Goal: Information Seeking & Learning: Check status

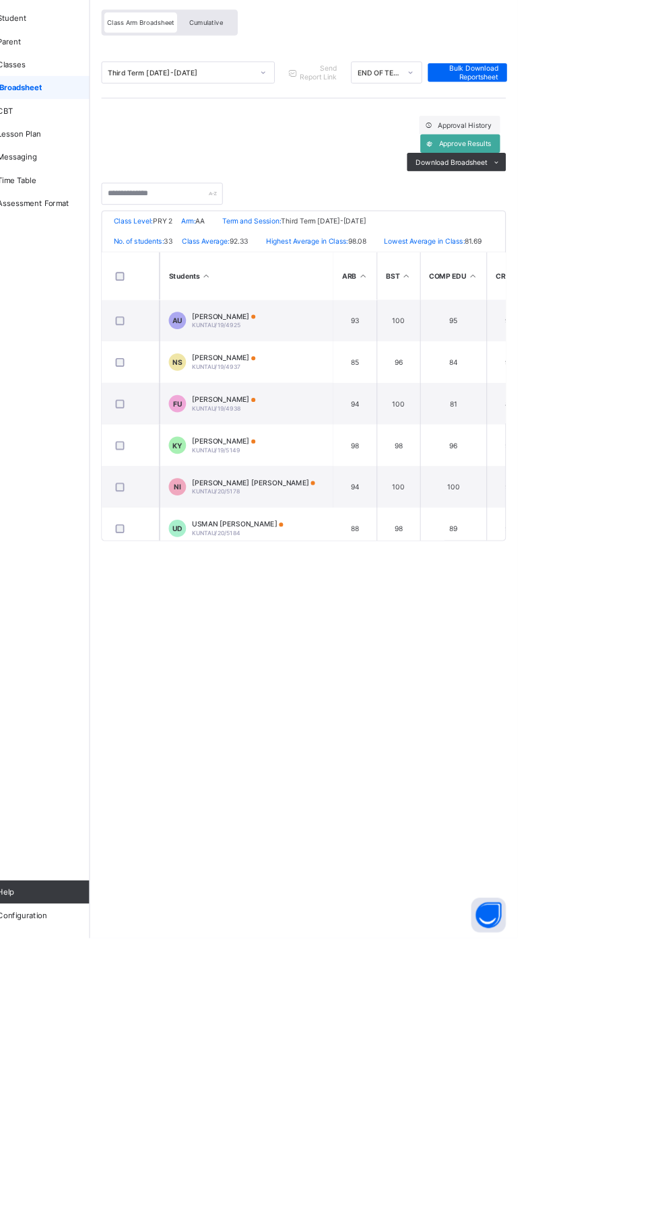
scroll to position [6, 0]
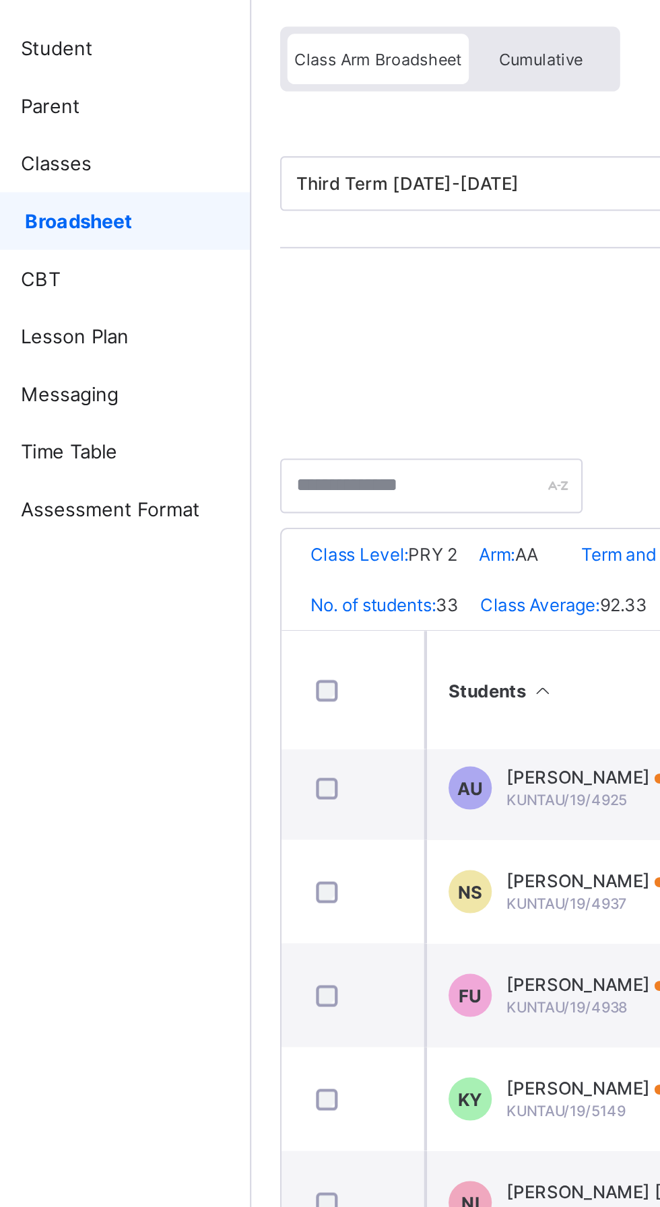
click at [303, 141] on span "Cumulative" at bounding box center [296, 139] width 39 height 9
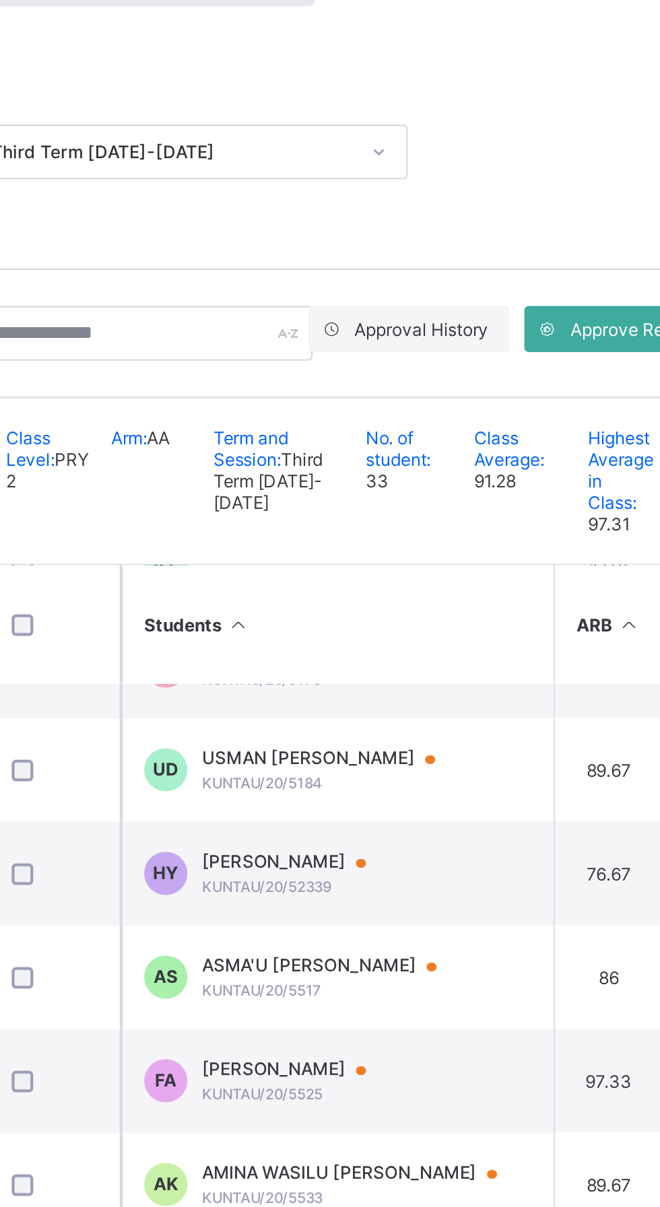
scroll to position [231, 0]
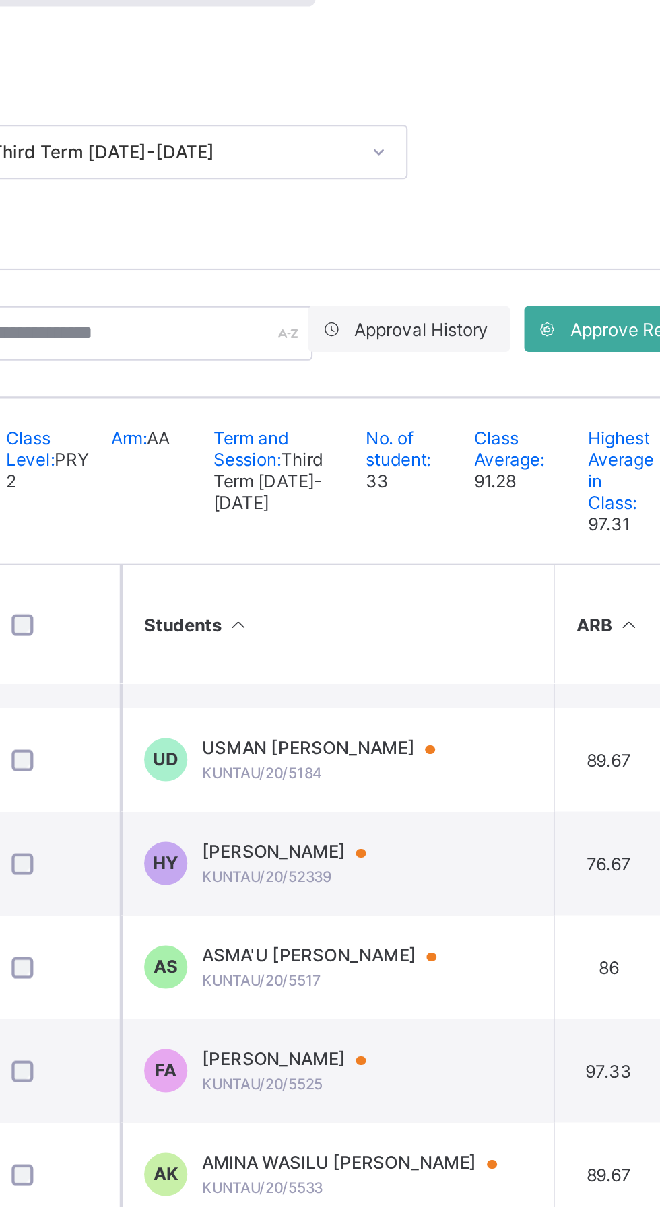
click at [348, 653] on span "[PERSON_NAME]" at bounding box center [326, 647] width 90 height 11
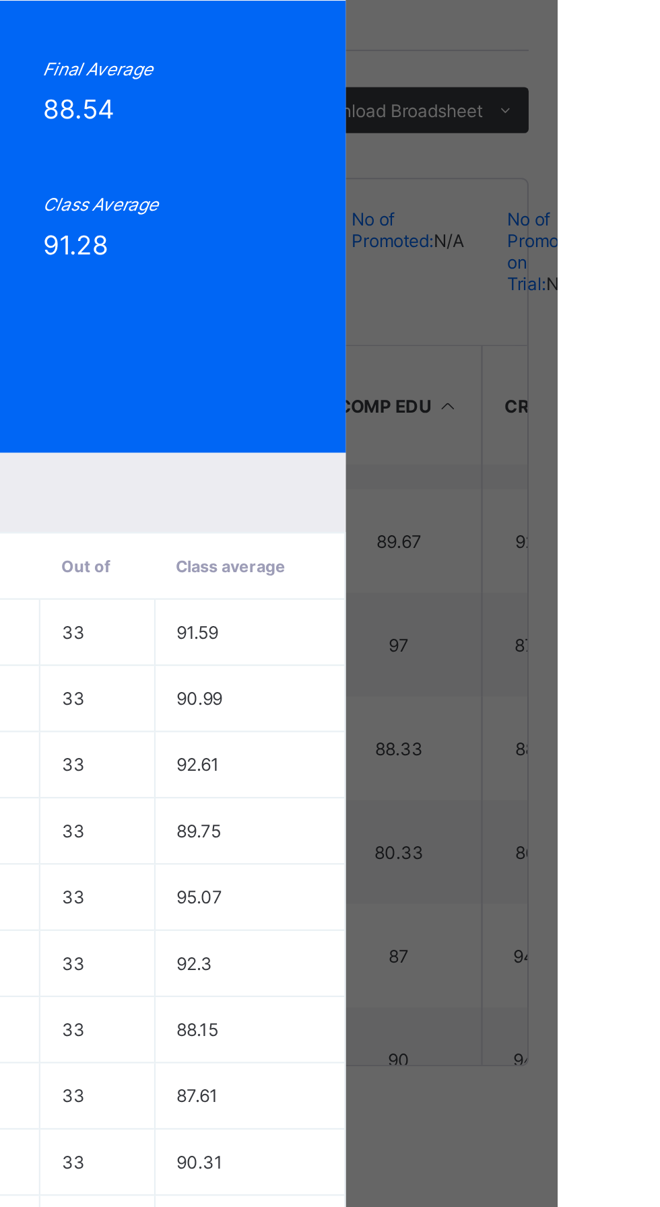
click at [561, 466] on div "Position 26 /33 Total Score 3453 Final Average 88.54 No. of Subjects 13 No. in …" at bounding box center [330, 360] width 462 height 211
click at [537, 228] on span "View Reportsheet" at bounding box center [507, 218] width 59 height 20
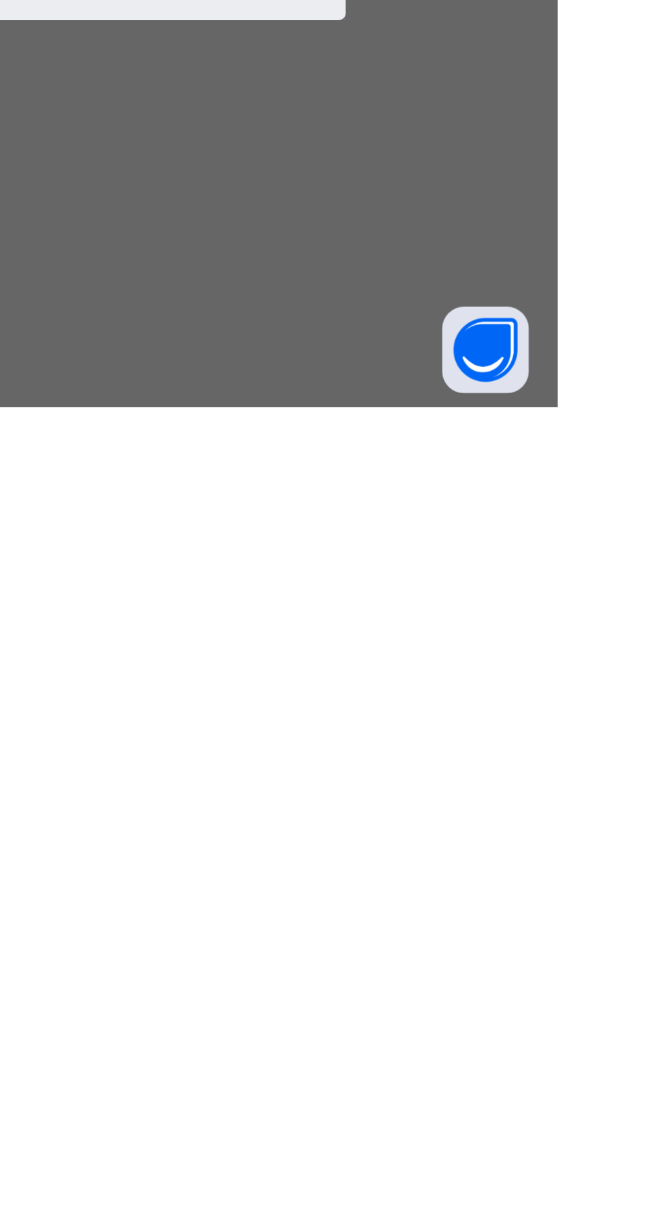
click at [403, 1007] on span "Close" at bounding box center [393, 1002] width 22 height 10
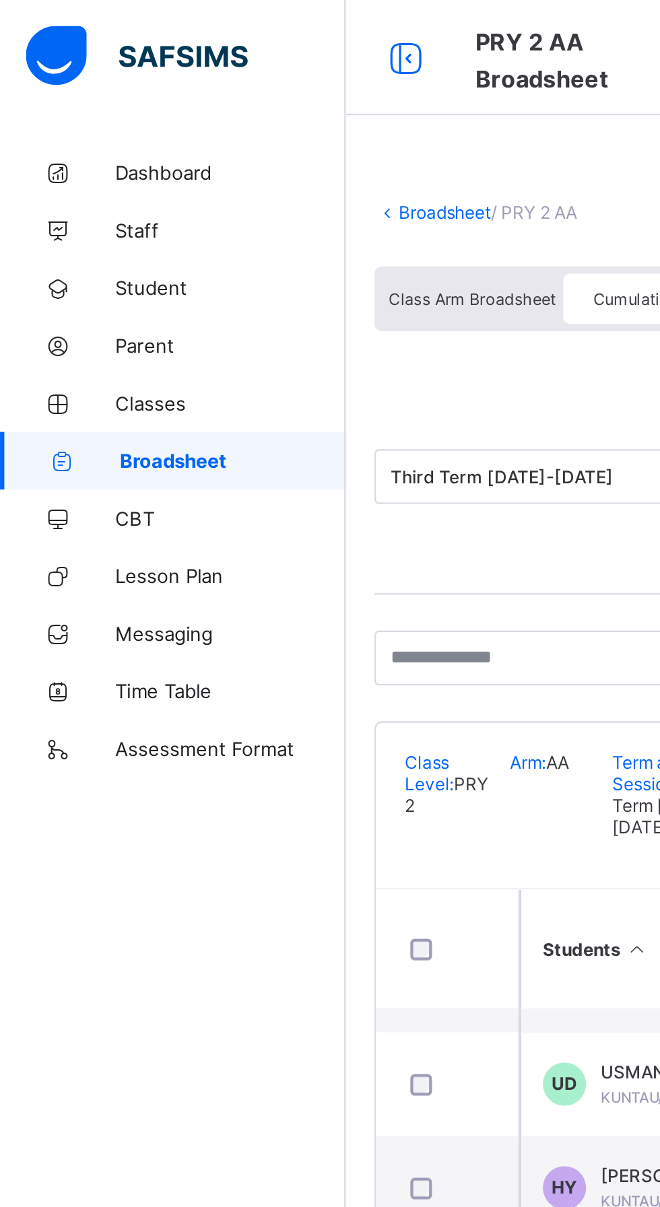
click at [110, 214] on span "Broadsheet" at bounding box center [109, 215] width 106 height 11
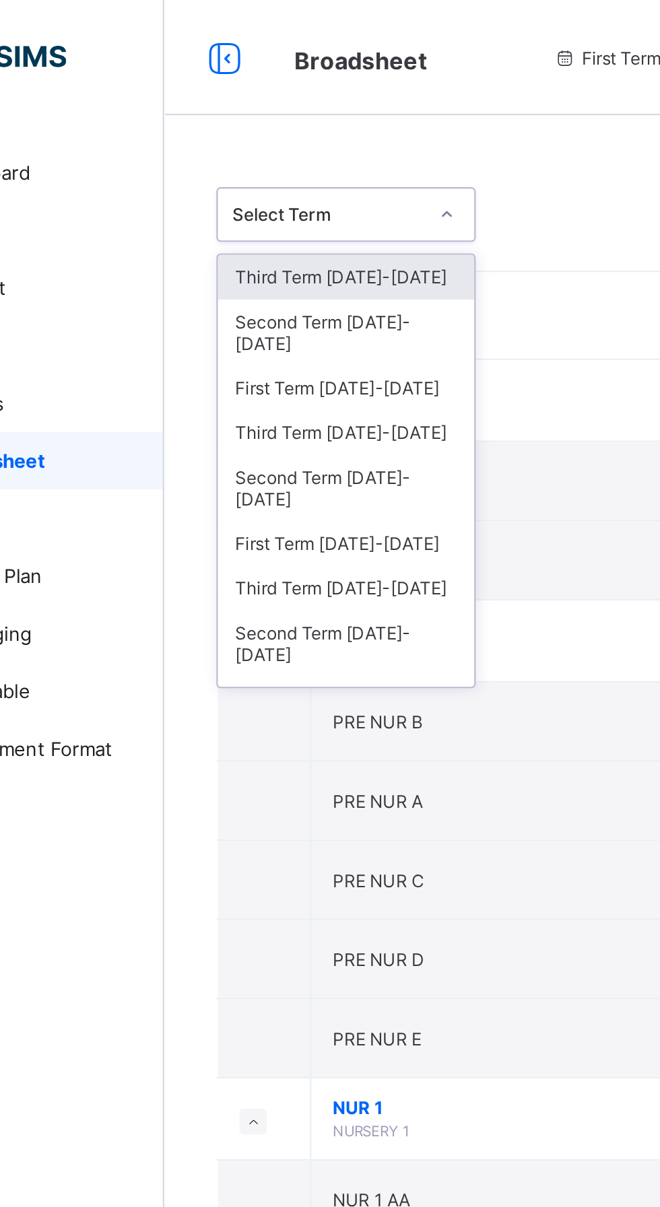
click at [256, 192] on div "Third Term [DATE]-[DATE]" at bounding box center [247, 202] width 120 height 21
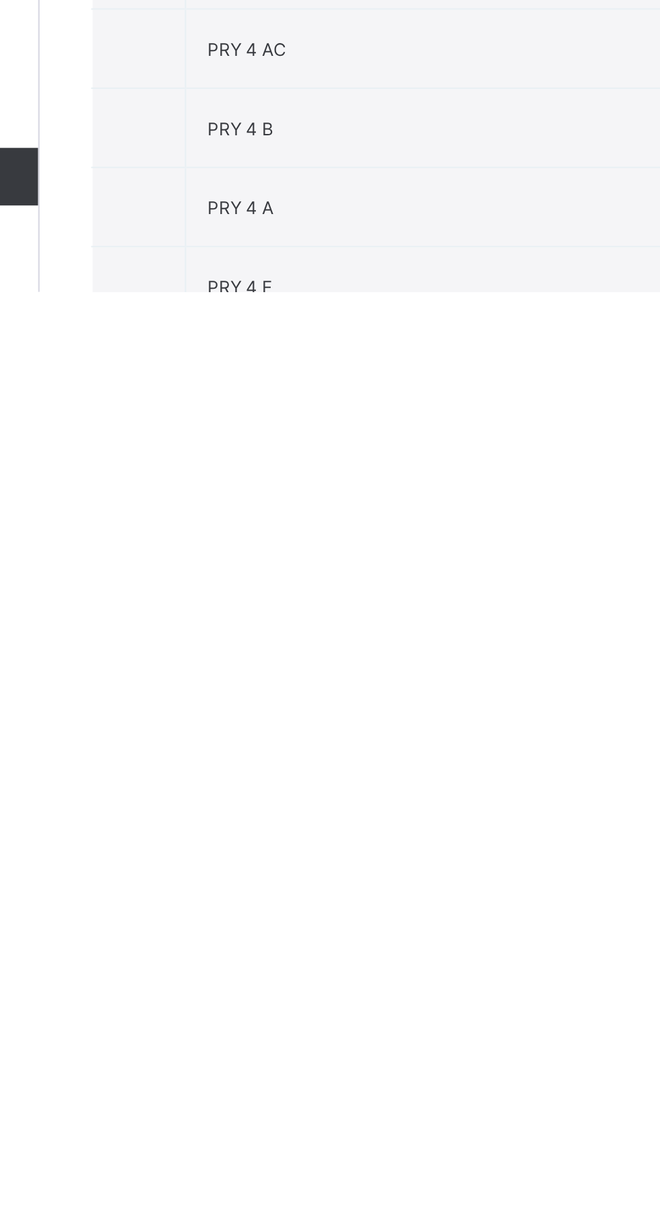
scroll to position [1011, 0]
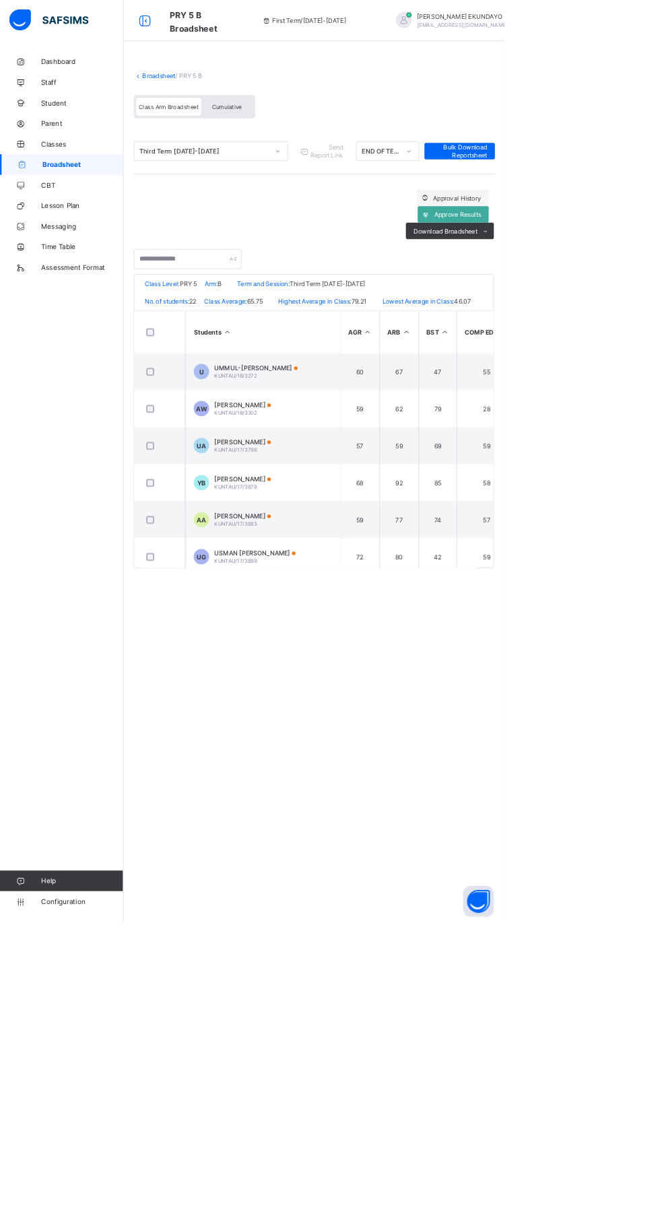
click at [306, 139] on span "Cumulative" at bounding box center [296, 139] width 39 height 9
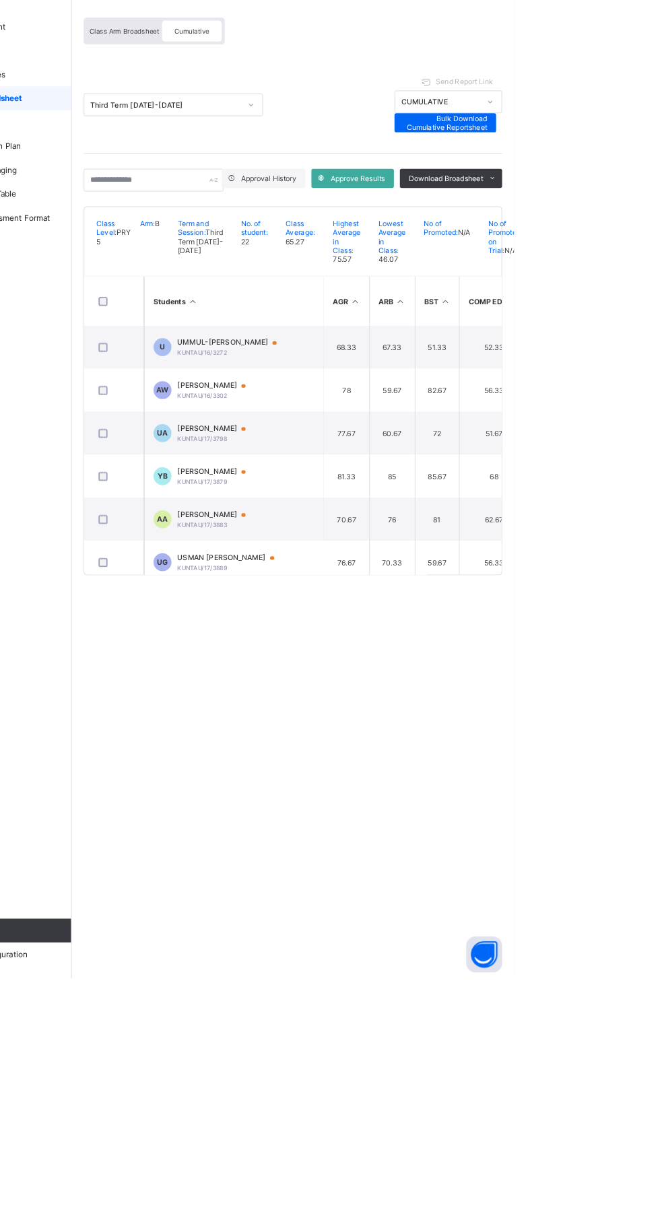
scroll to position [5, 7]
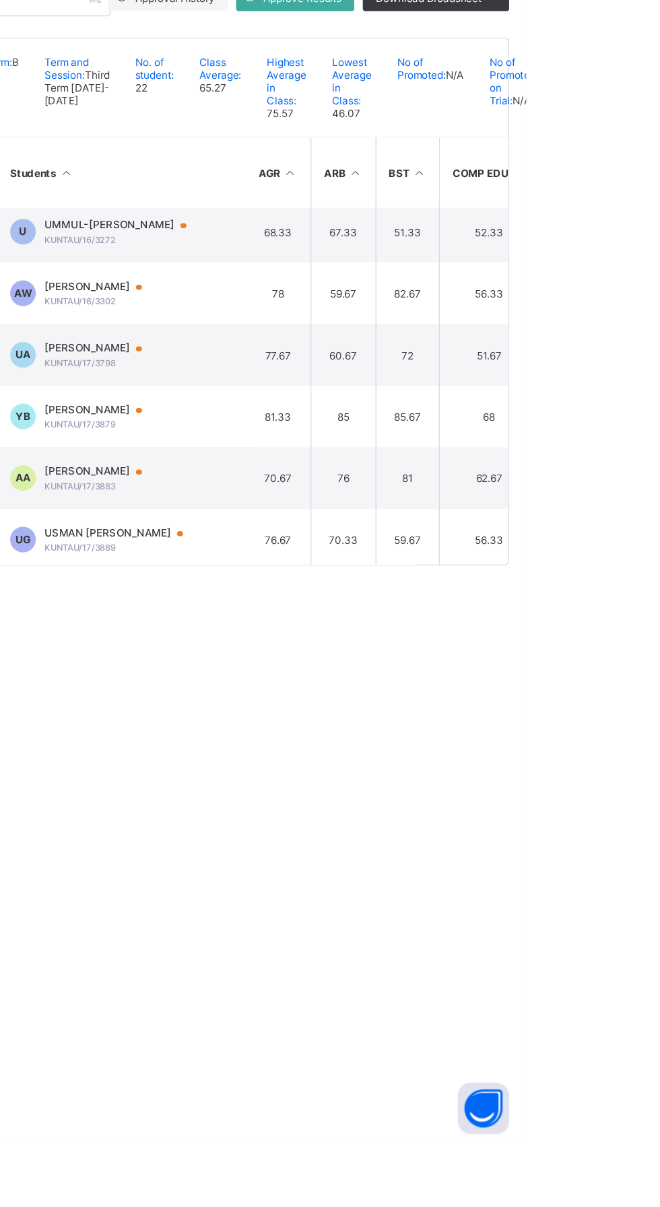
click at [327, 684] on span "[PERSON_NAME]" at bounding box center [326, 678] width 90 height 11
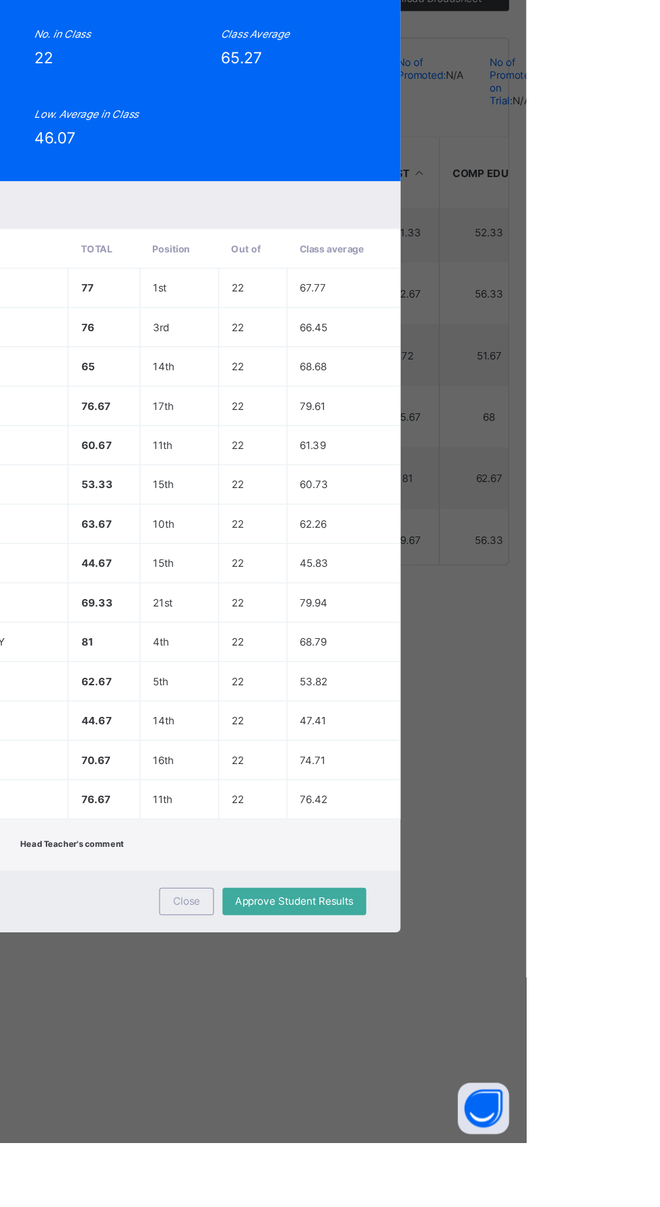
click at [537, 213] on span "View Reportsheet" at bounding box center [507, 203] width 59 height 20
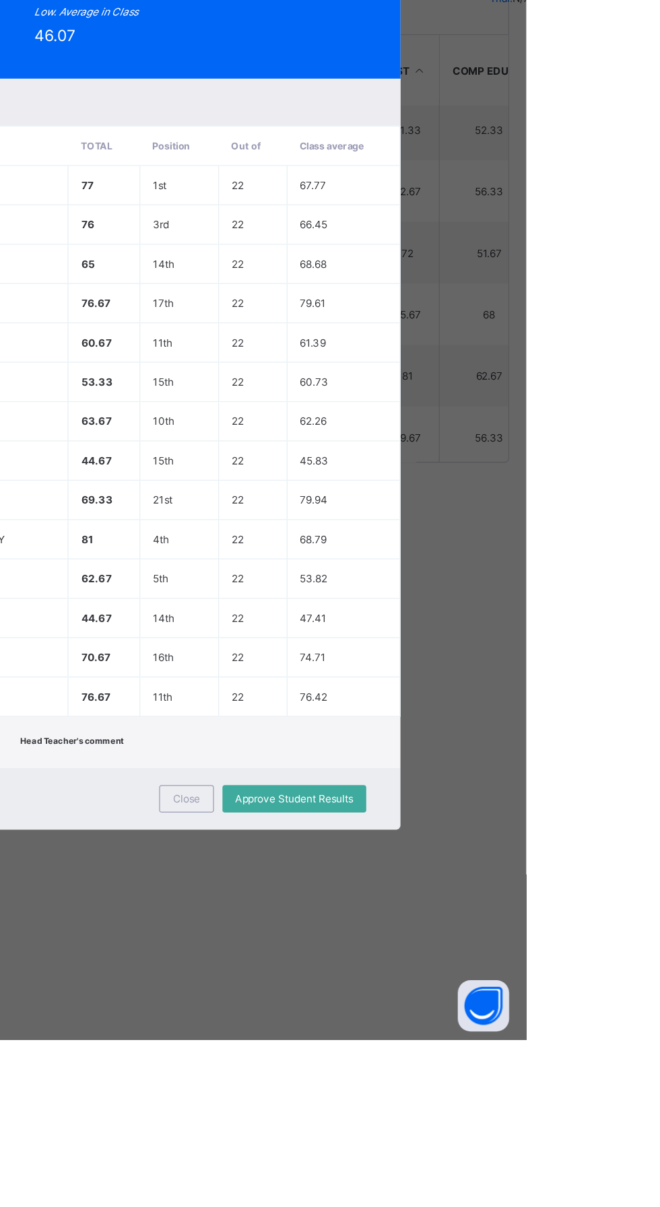
click at [414, 1028] on div "Close" at bounding box center [392, 1018] width 43 height 22
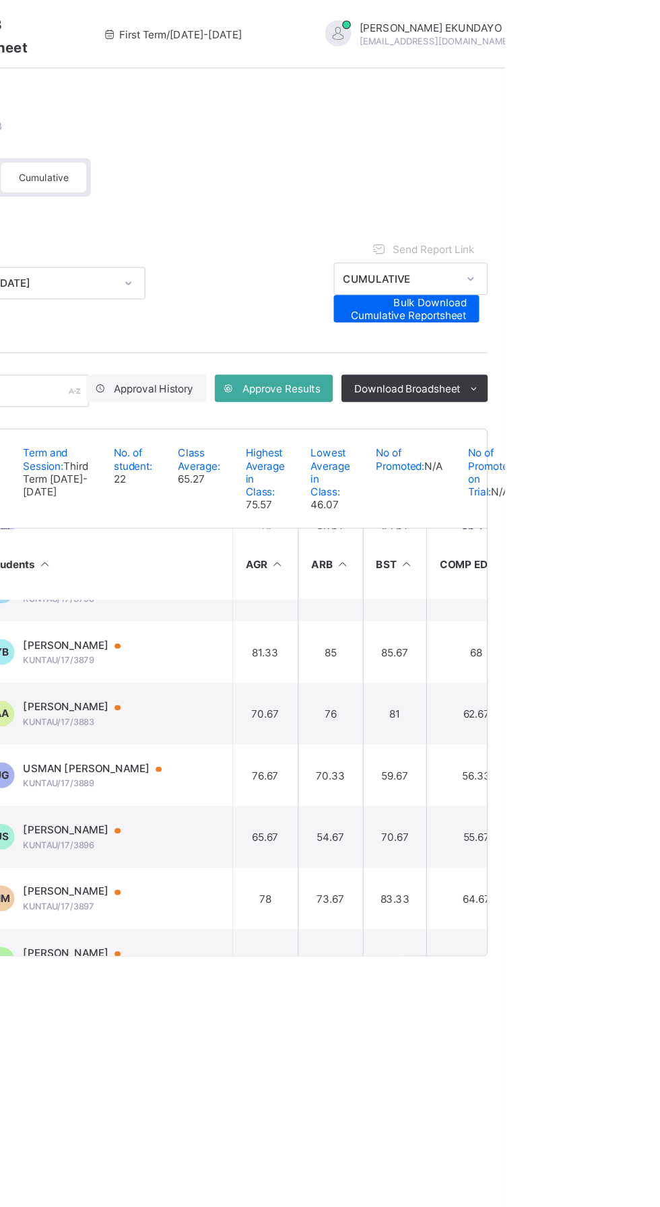
scroll to position [127, 0]
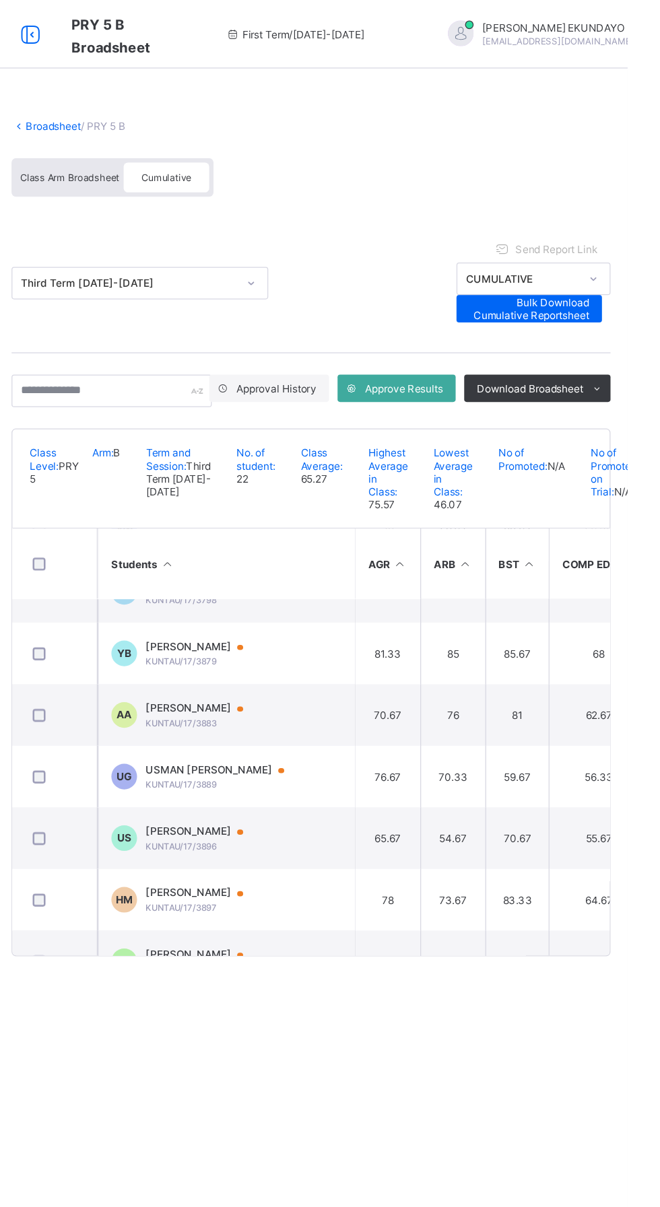
click at [343, 563] on span "[PERSON_NAME]" at bounding box center [326, 557] width 90 height 11
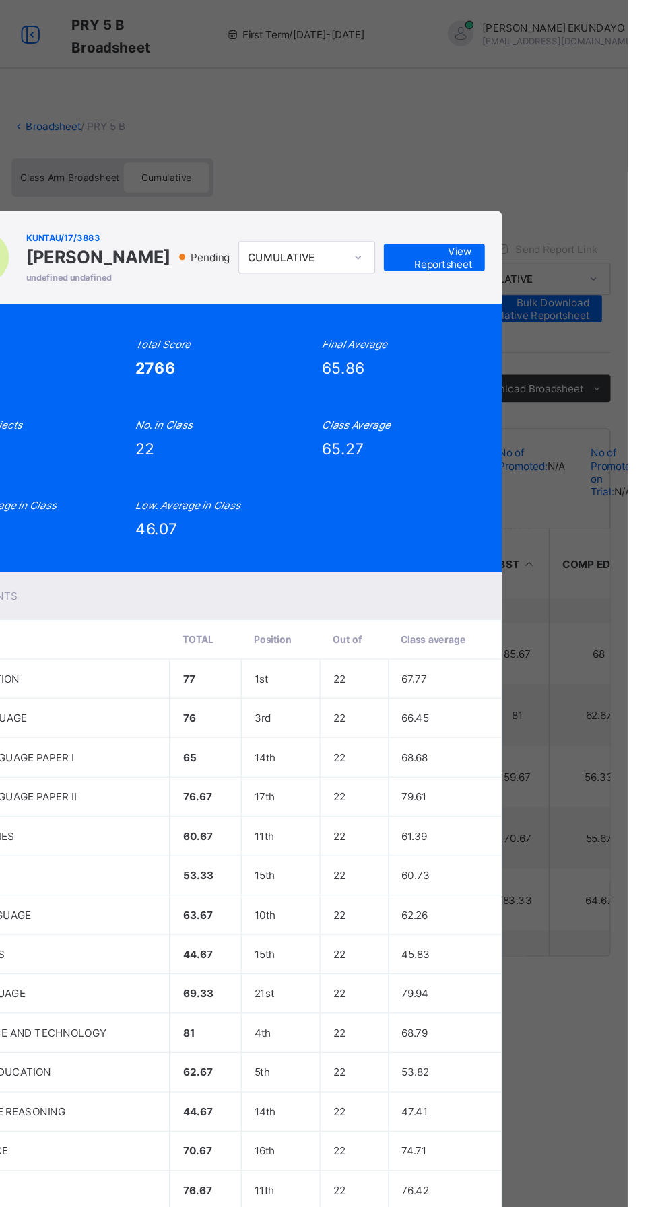
click at [537, 213] on span "View Reportsheet" at bounding box center [507, 203] width 59 height 20
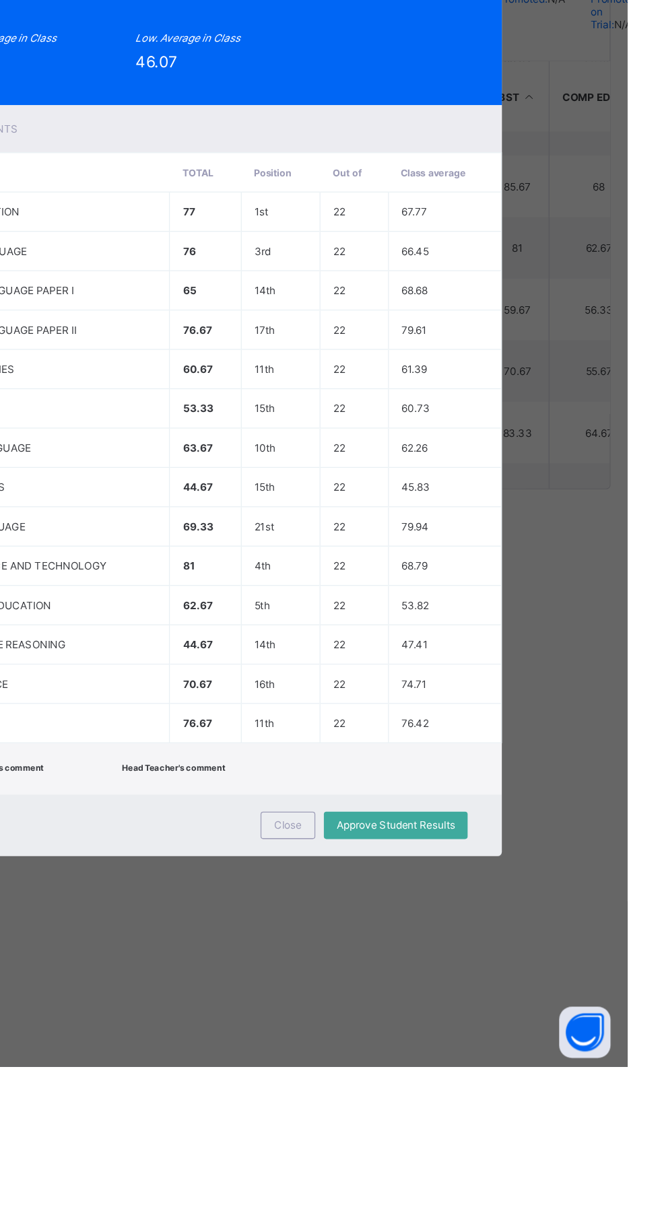
click at [403, 1022] on span "Close" at bounding box center [393, 1017] width 22 height 10
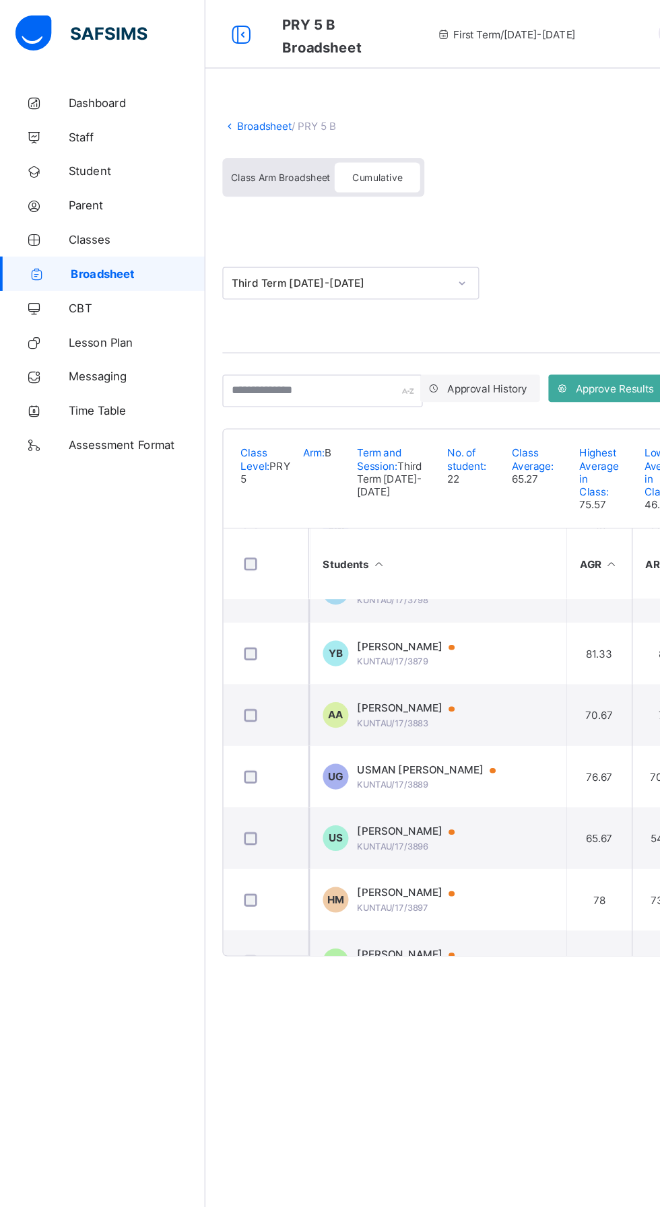
click at [110, 220] on span "Broadsheet" at bounding box center [109, 215] width 106 height 11
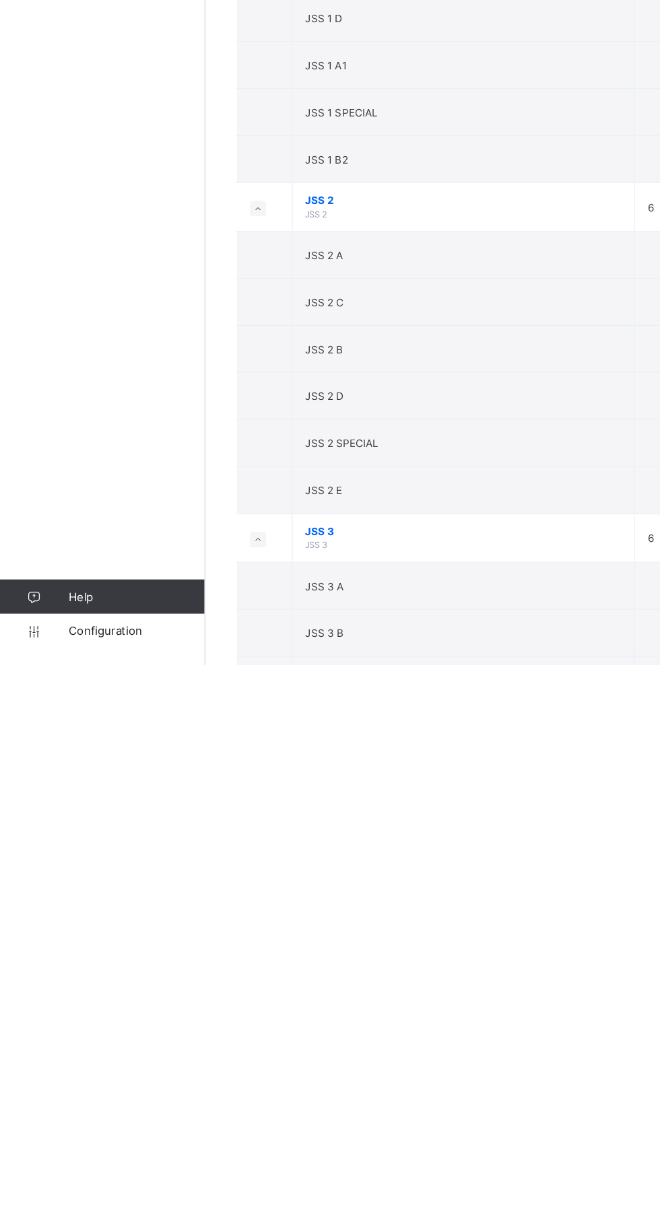
scroll to position [2227, 0]
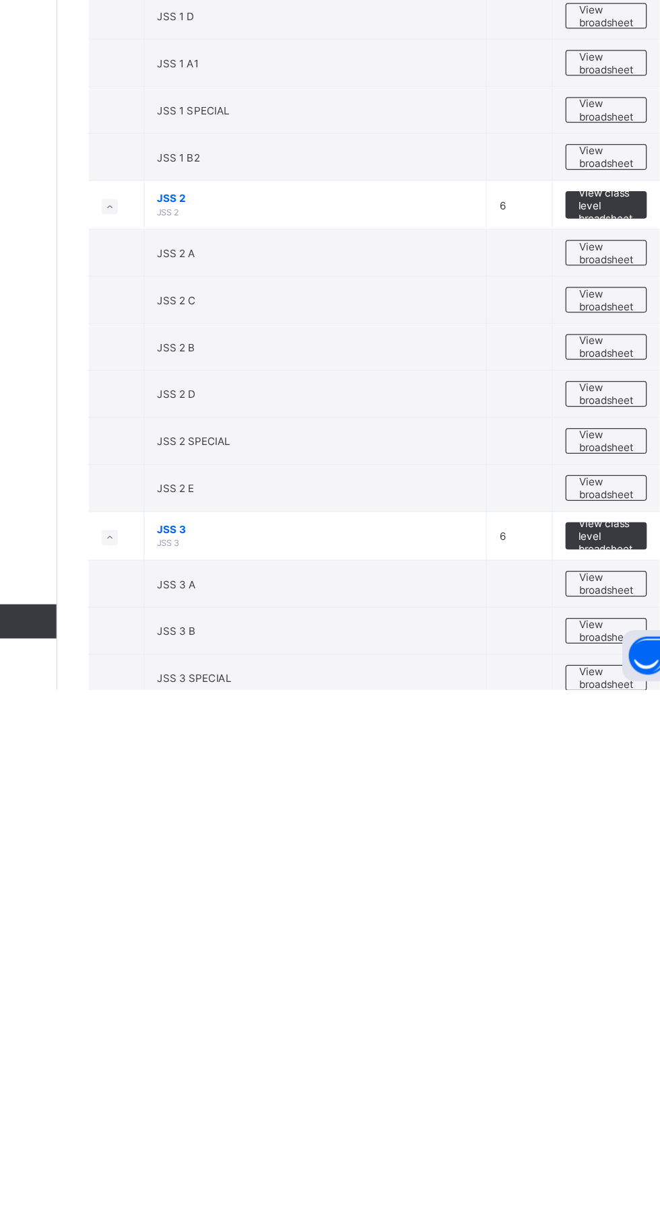
click at [591, 862] on span "View broadsheet" at bounding box center [593, 863] width 42 height 20
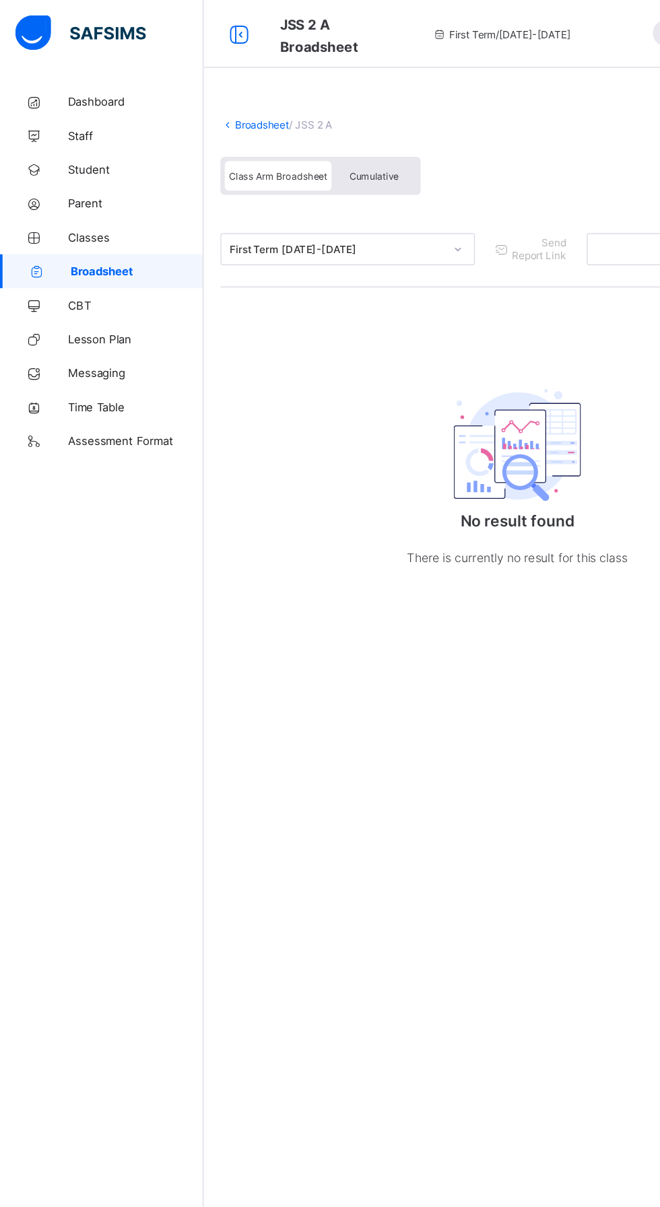
click at [124, 215] on span "Broadsheet" at bounding box center [109, 215] width 106 height 11
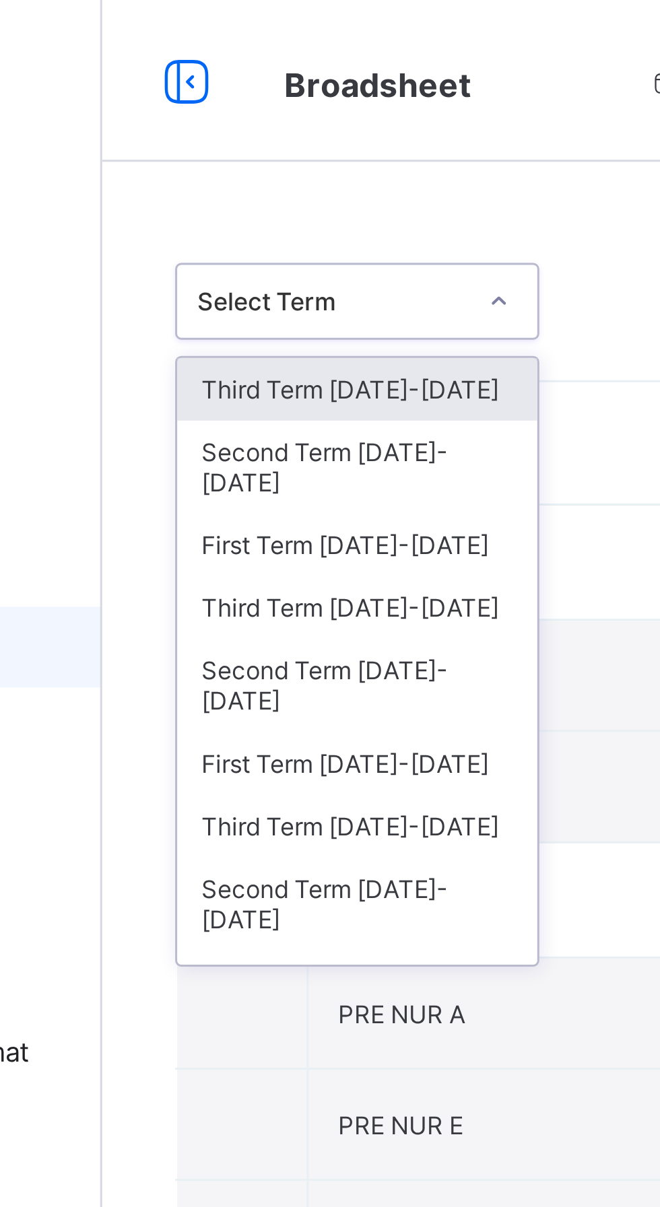
click at [265, 194] on div "Third Term [DATE]-[DATE]" at bounding box center [247, 202] width 120 height 21
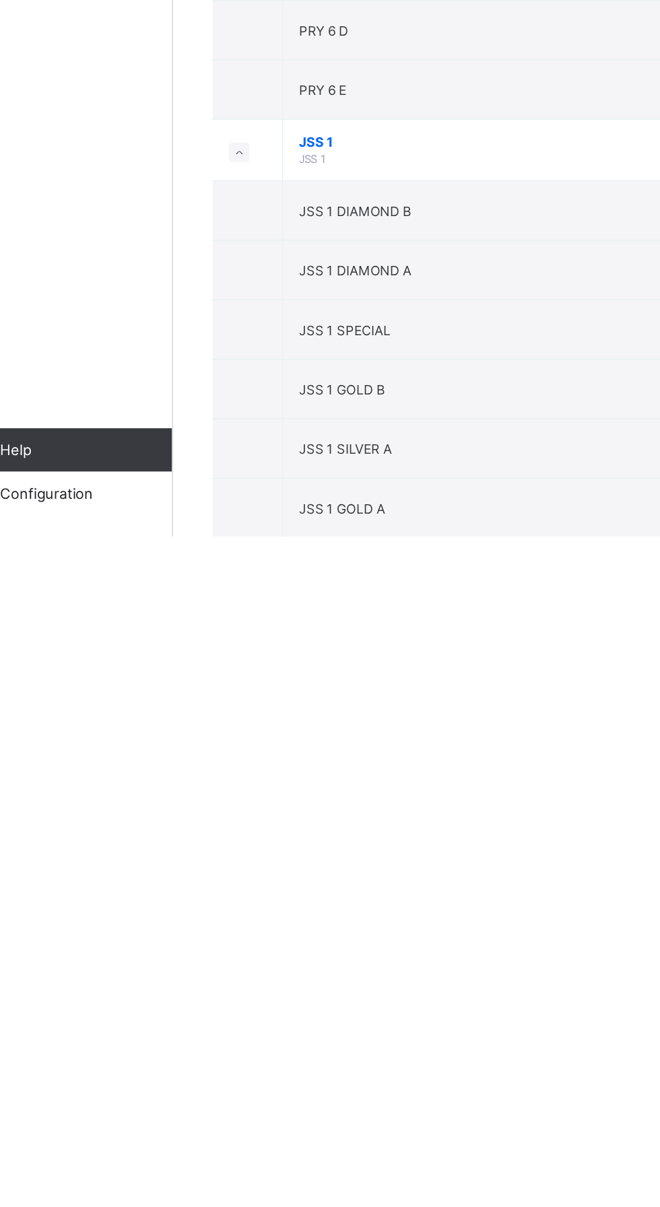
scroll to position [1874, 0]
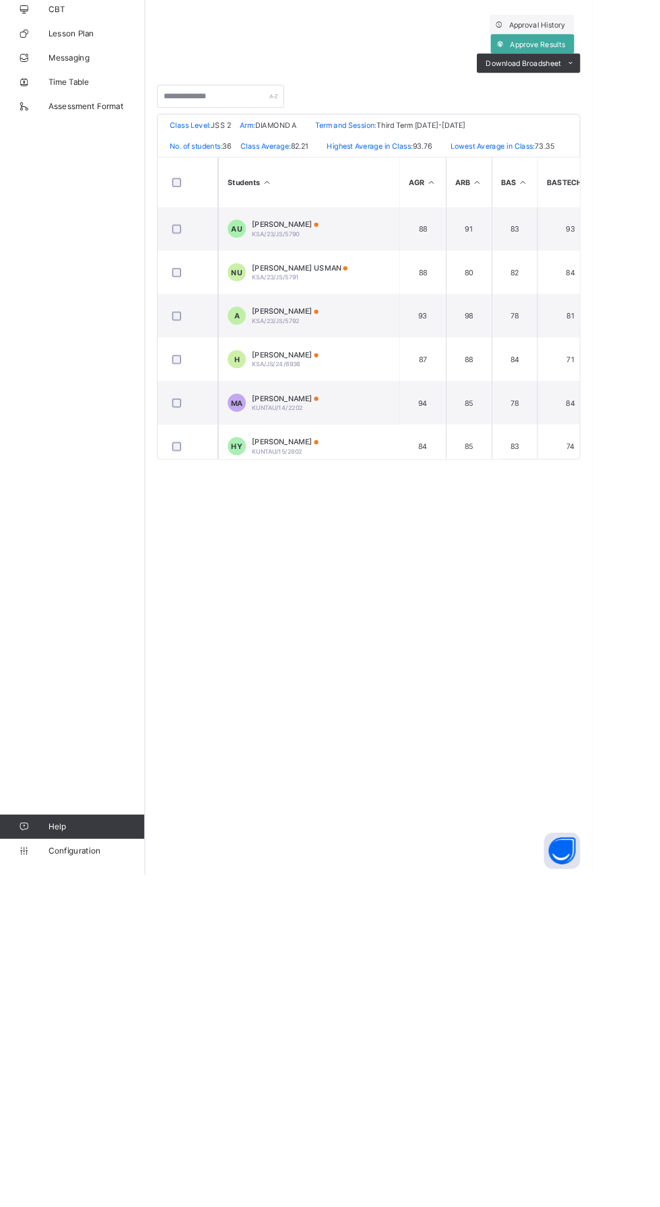
scroll to position [0, 5]
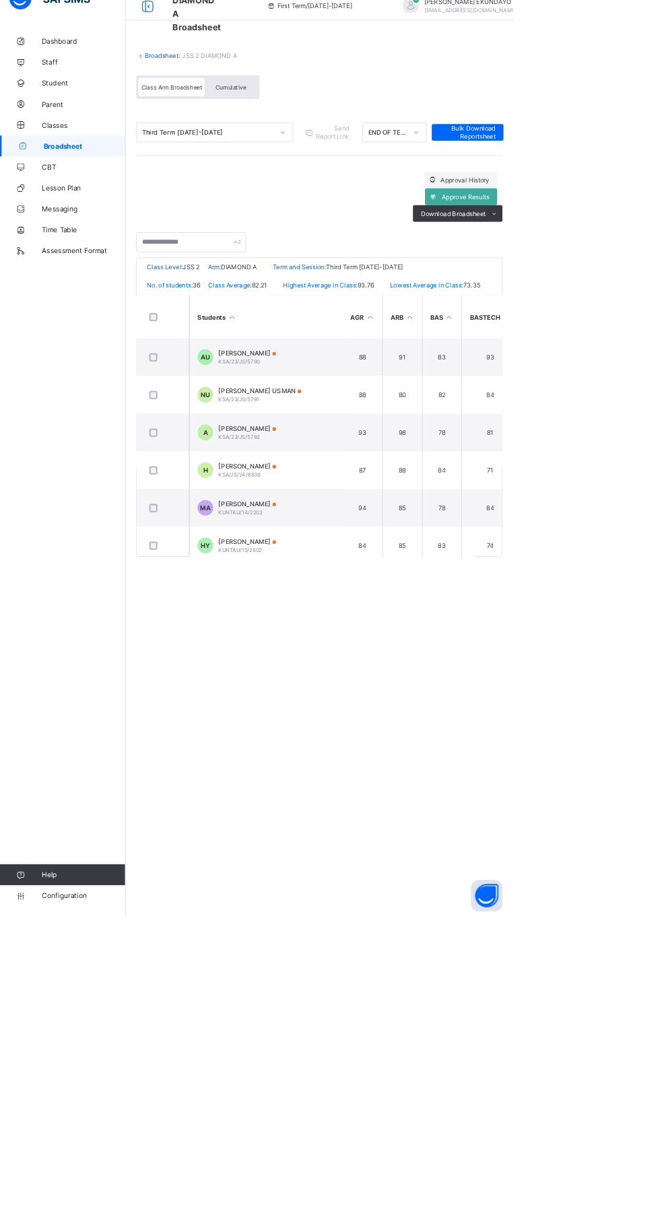
click at [319, 139] on div "Cumulative" at bounding box center [296, 140] width 67 height 24
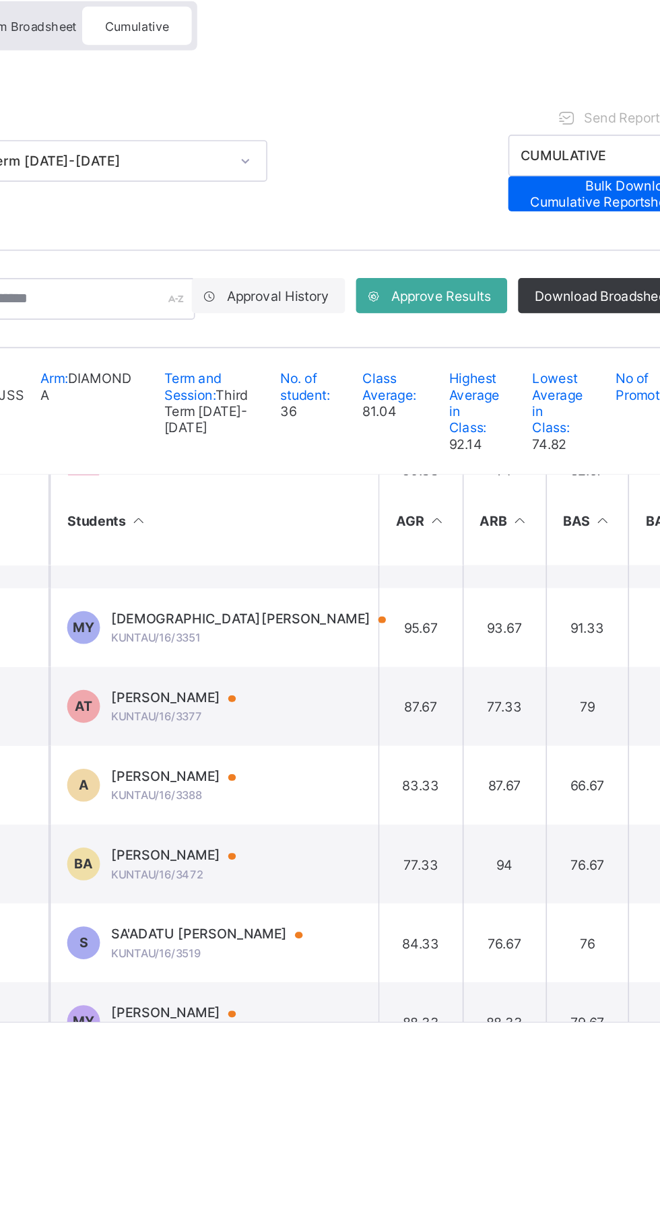
scroll to position [723, 0]
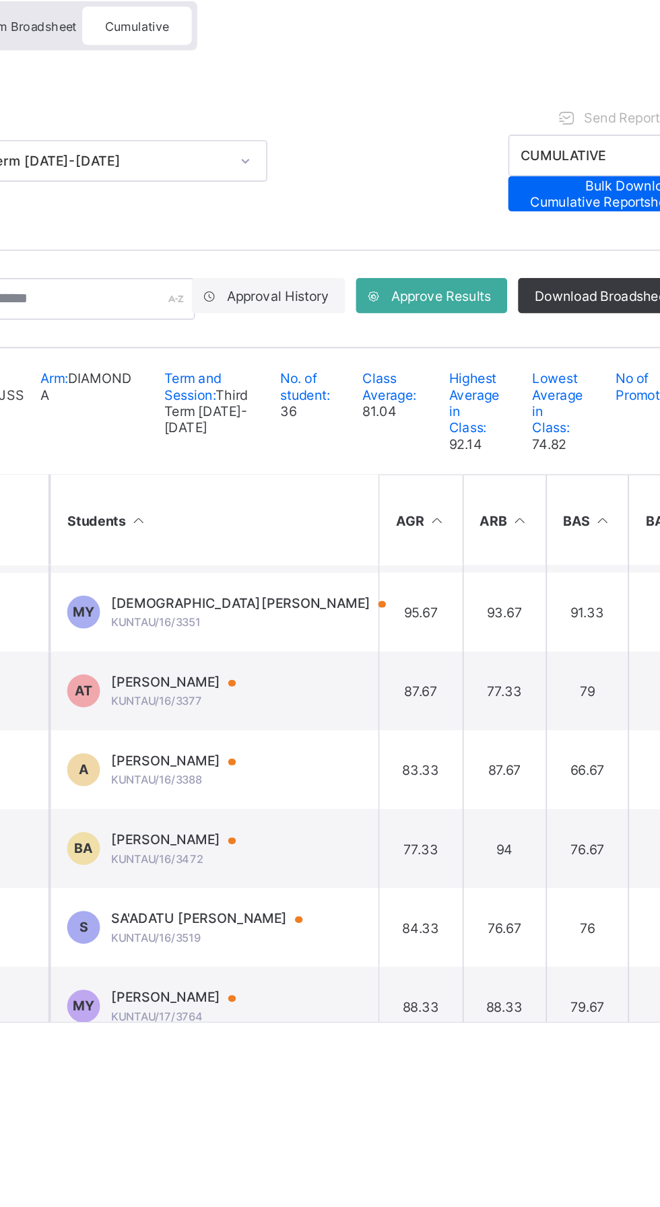
click at [370, 650] on td "BA [PERSON_NAME]/16/3472" at bounding box center [344, 646] width 202 height 48
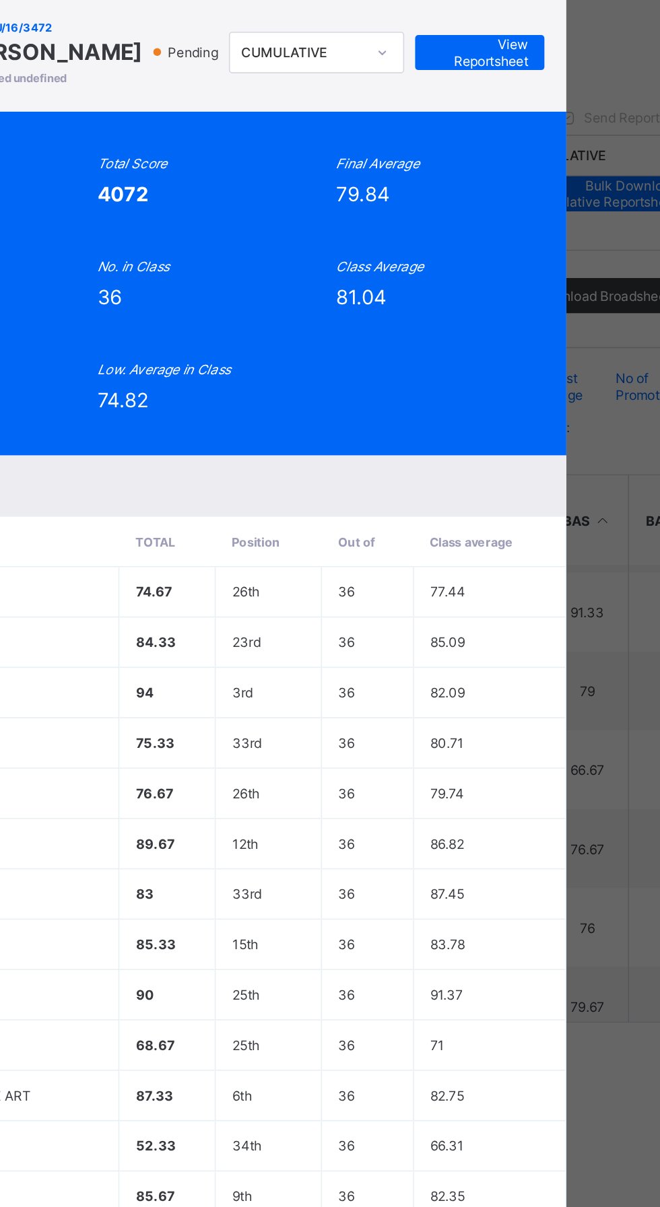
click at [537, 166] on span "View Reportsheet" at bounding box center [507, 156] width 59 height 20
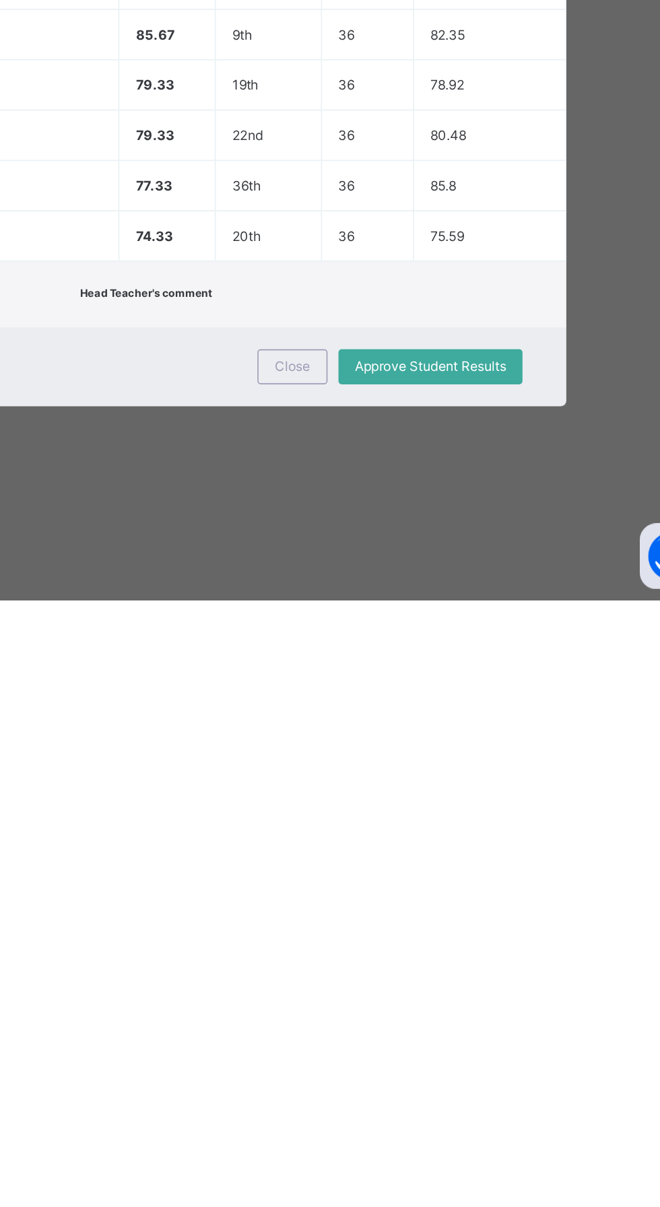
click at [403, 1069] on span "Close" at bounding box center [393, 1064] width 22 height 10
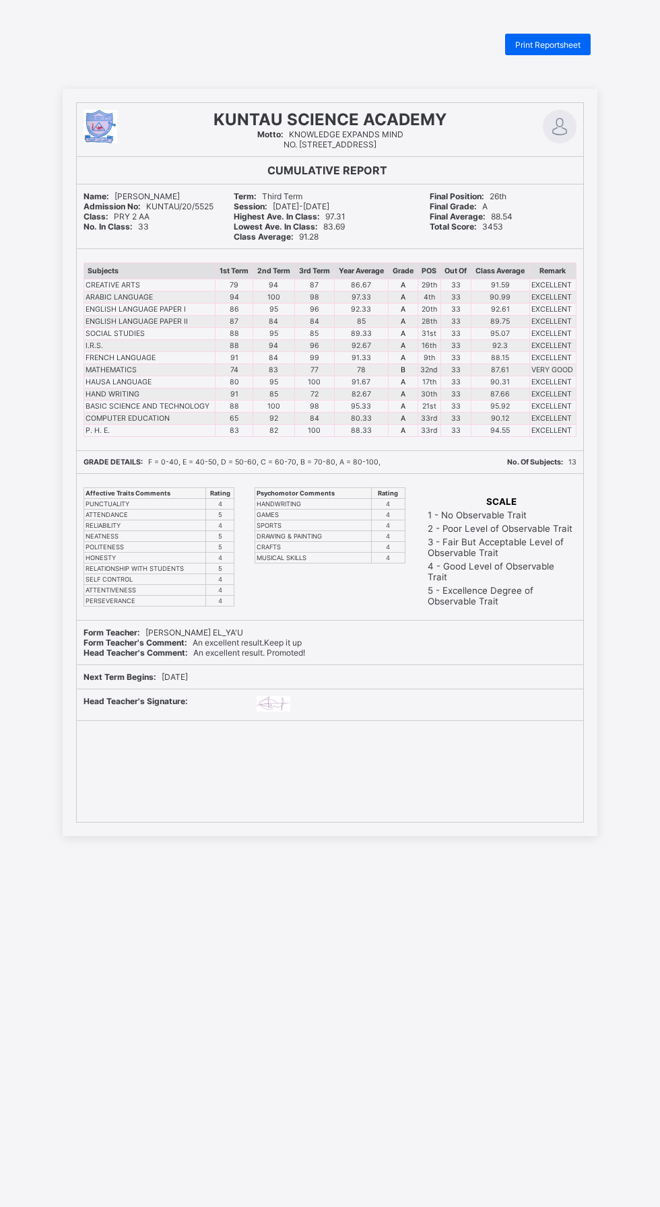
click at [557, 38] on div "Print Reportsheet" at bounding box center [548, 45] width 86 height 22
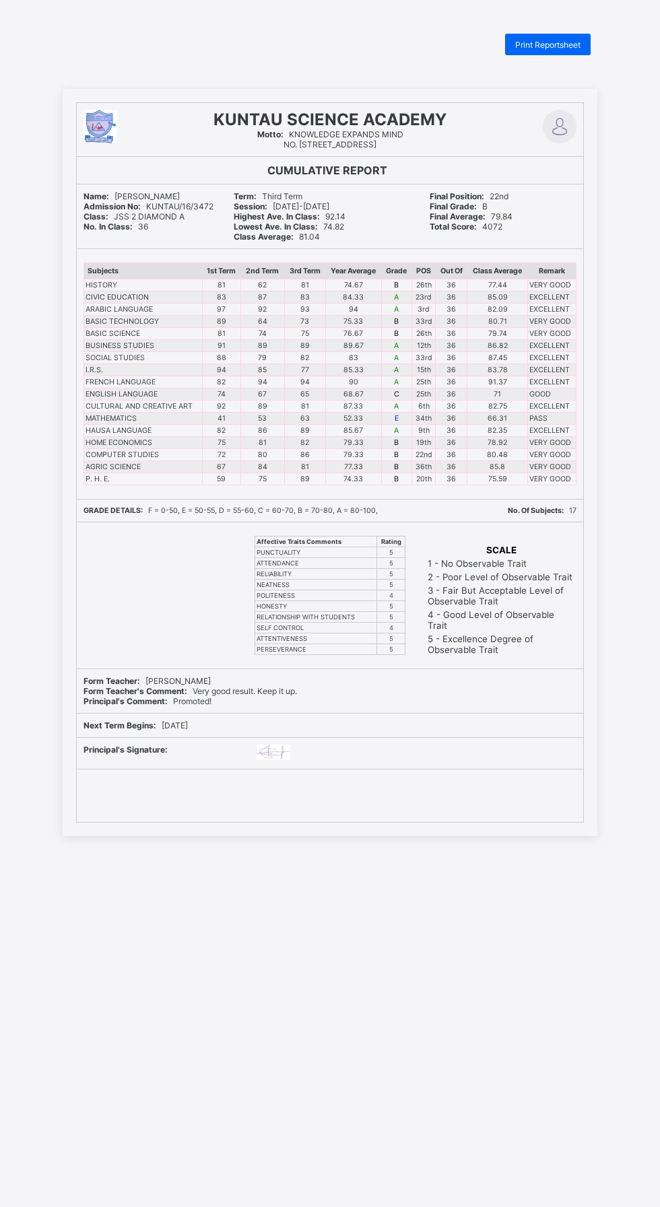
click at [552, 51] on div "Print Reportsheet" at bounding box center [548, 45] width 86 height 22
